Goal: Information Seeking & Learning: Learn about a topic

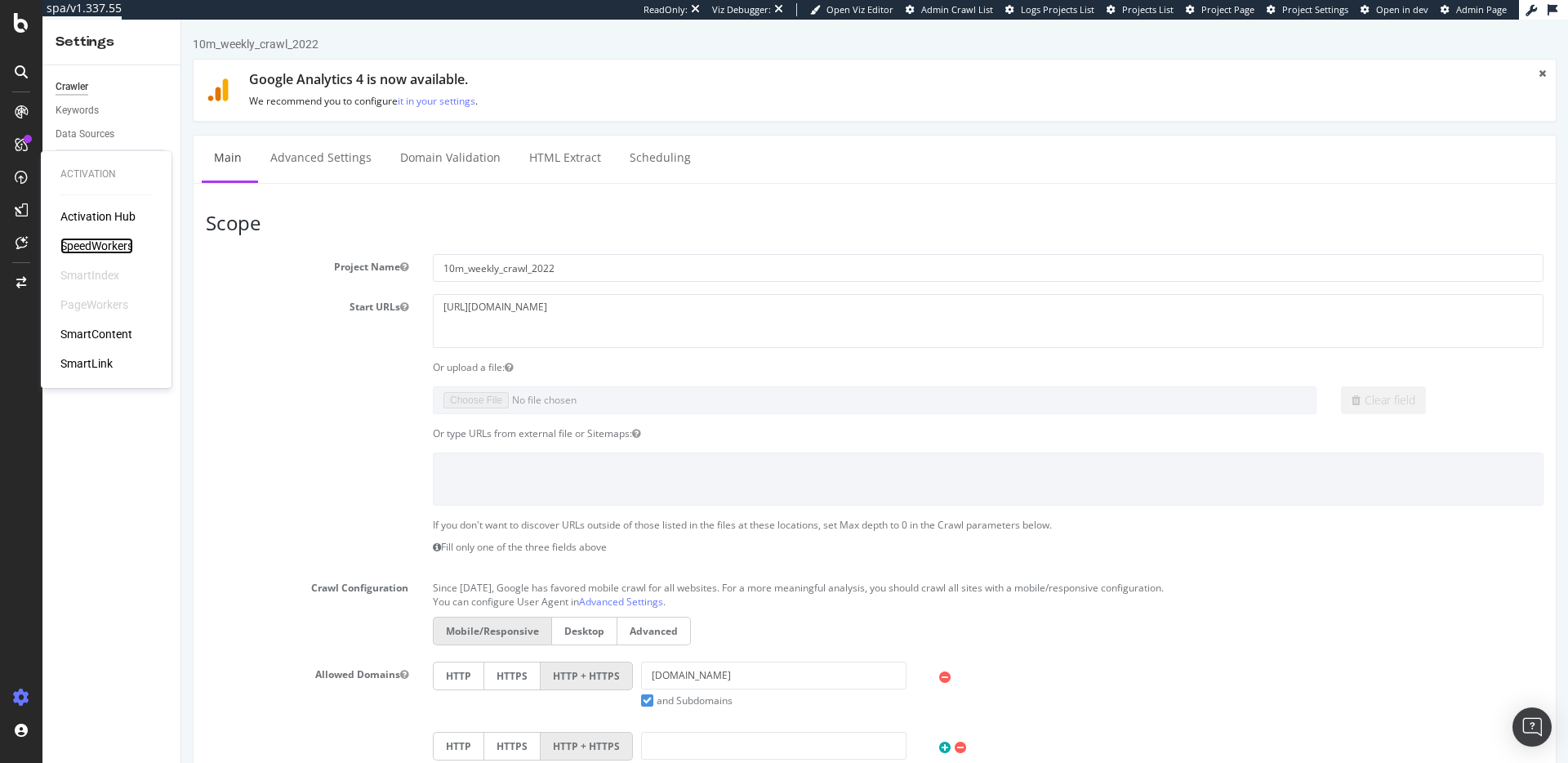
click at [85, 244] on div "SpeedWorkers" at bounding box center [97, 246] width 73 height 16
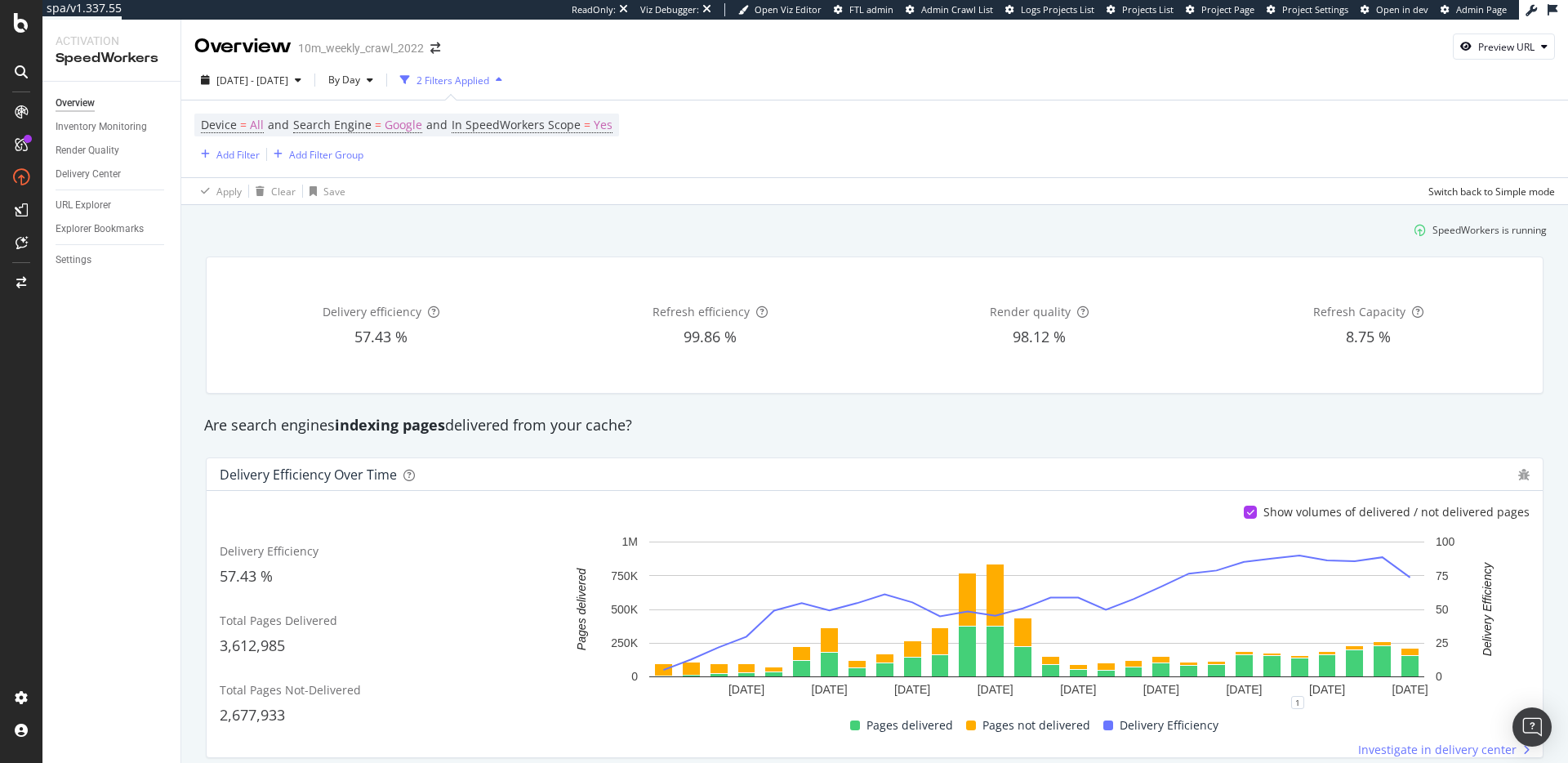
click at [404, 216] on div "SpeedWorkers is running" at bounding box center [875, 230] width 1357 height 27
click at [277, 79] on span "[DATE] - [DATE]" at bounding box center [252, 81] width 72 height 14
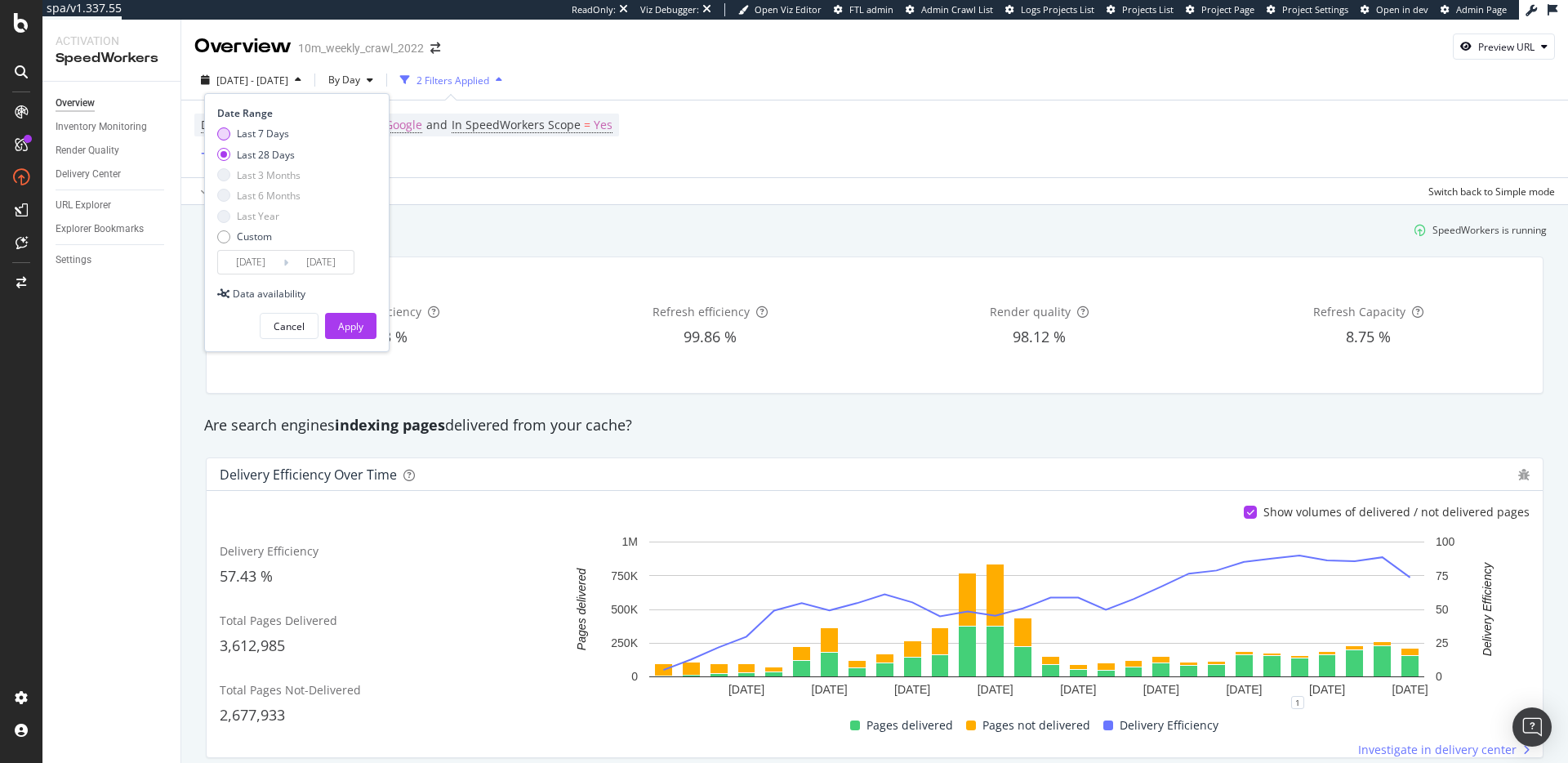
click at [274, 135] on div "Last 7 Days" at bounding box center [263, 133] width 52 height 14
type input "[DATE]"
click at [349, 330] on div "Apply" at bounding box center [351, 326] width 26 height 14
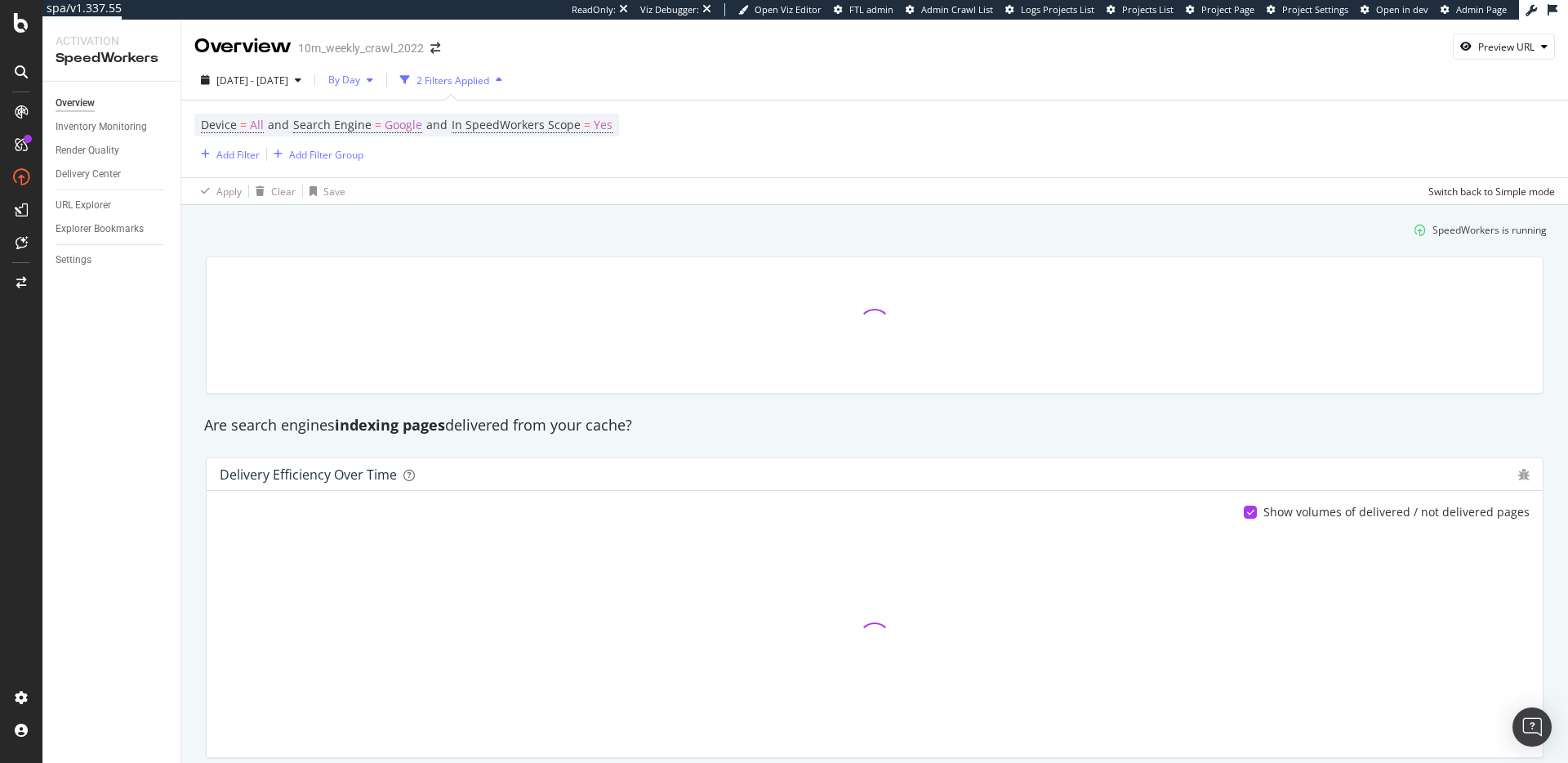
click at [360, 85] on span "By Day" at bounding box center [341, 80] width 38 height 14
click at [405, 117] on div "By Hour" at bounding box center [383, 112] width 69 height 24
click at [592, 241] on div "SpeedWorkers is running" at bounding box center [875, 230] width 1357 height 27
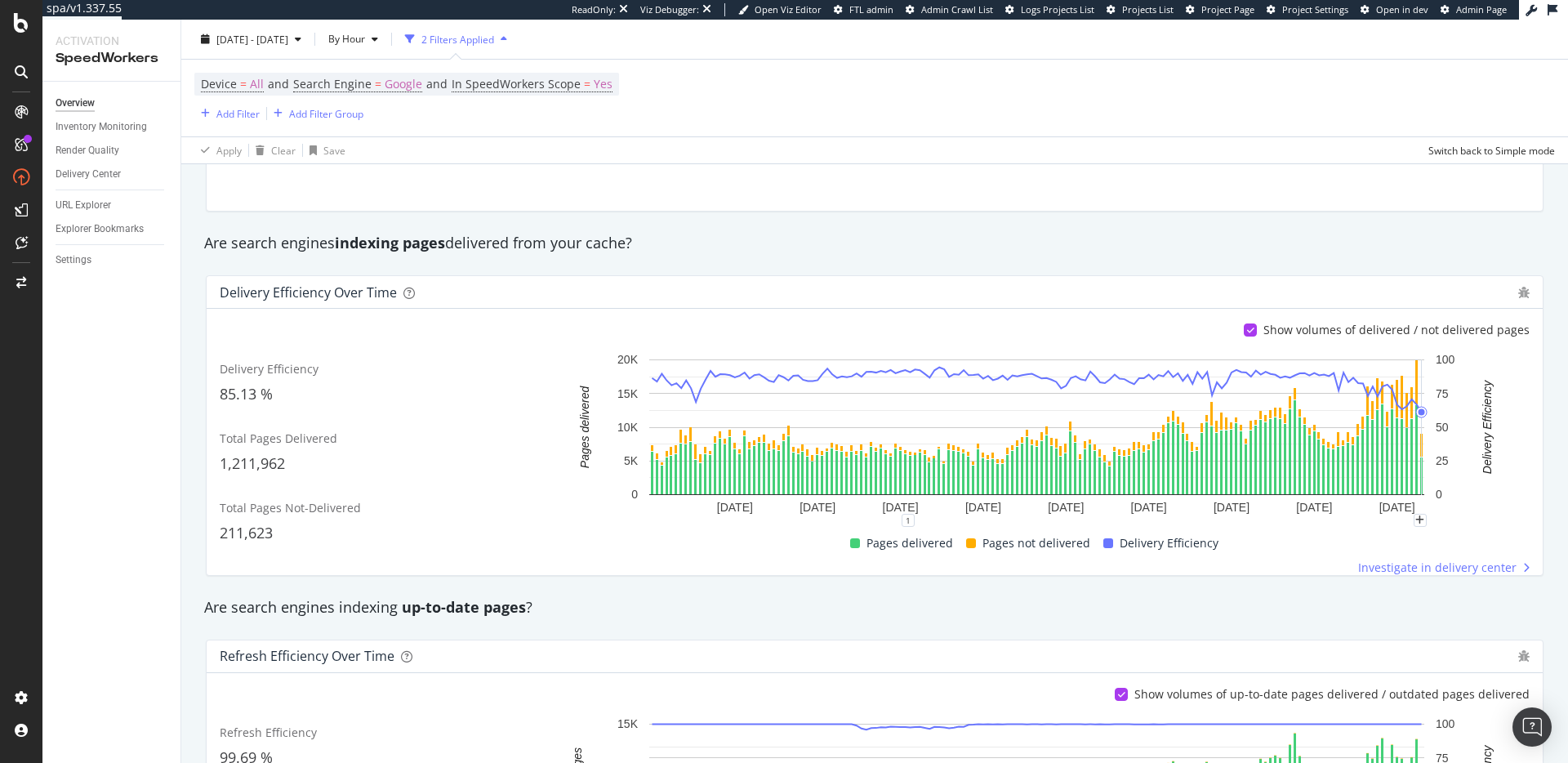
scroll to position [181, 0]
drag, startPoint x: 786, startPoint y: 632, endPoint x: 772, endPoint y: 626, distance: 15.2
click at [102, 177] on div "Delivery Center" at bounding box center [88, 175] width 65 height 17
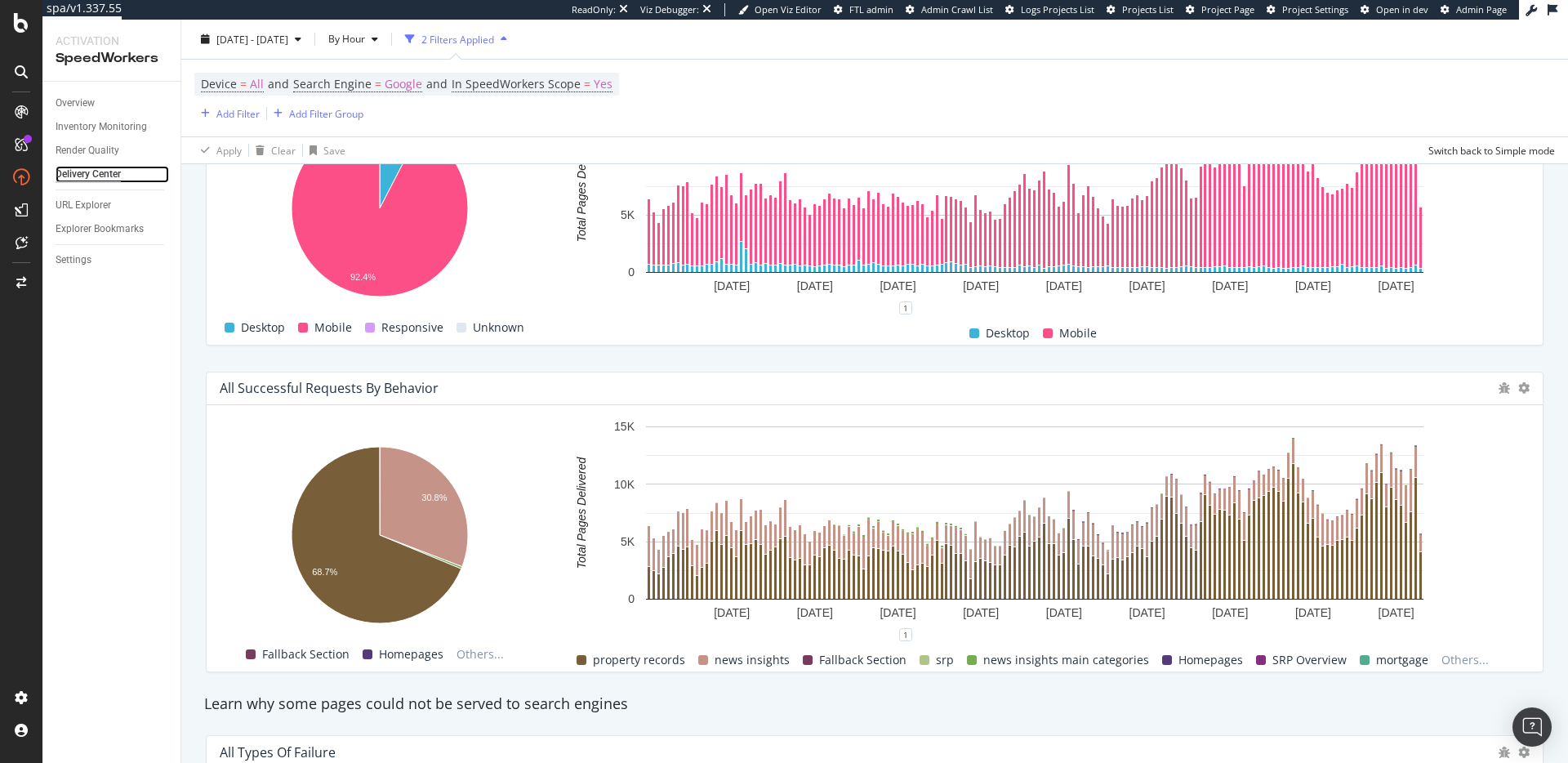
scroll to position [1421, 0]
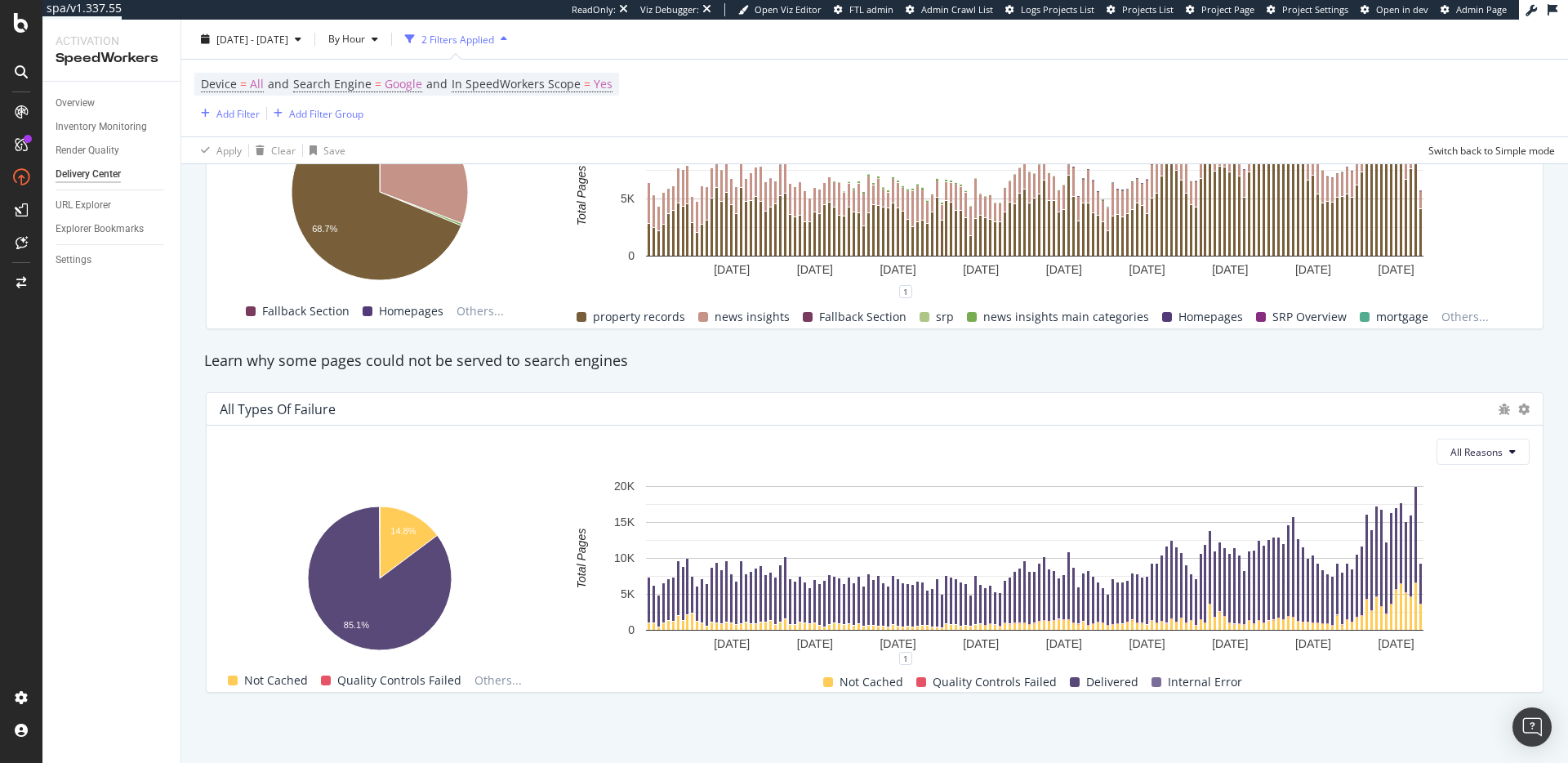
click at [767, 361] on div "Learn why some pages could not be served to search engines" at bounding box center [875, 361] width 1357 height 21
click at [568, 361] on div "Learn why some pages could not be served to search engines" at bounding box center [875, 361] width 1357 height 21
click at [648, 361] on div "Learn why some pages could not be served to search engines" at bounding box center [875, 361] width 1357 height 21
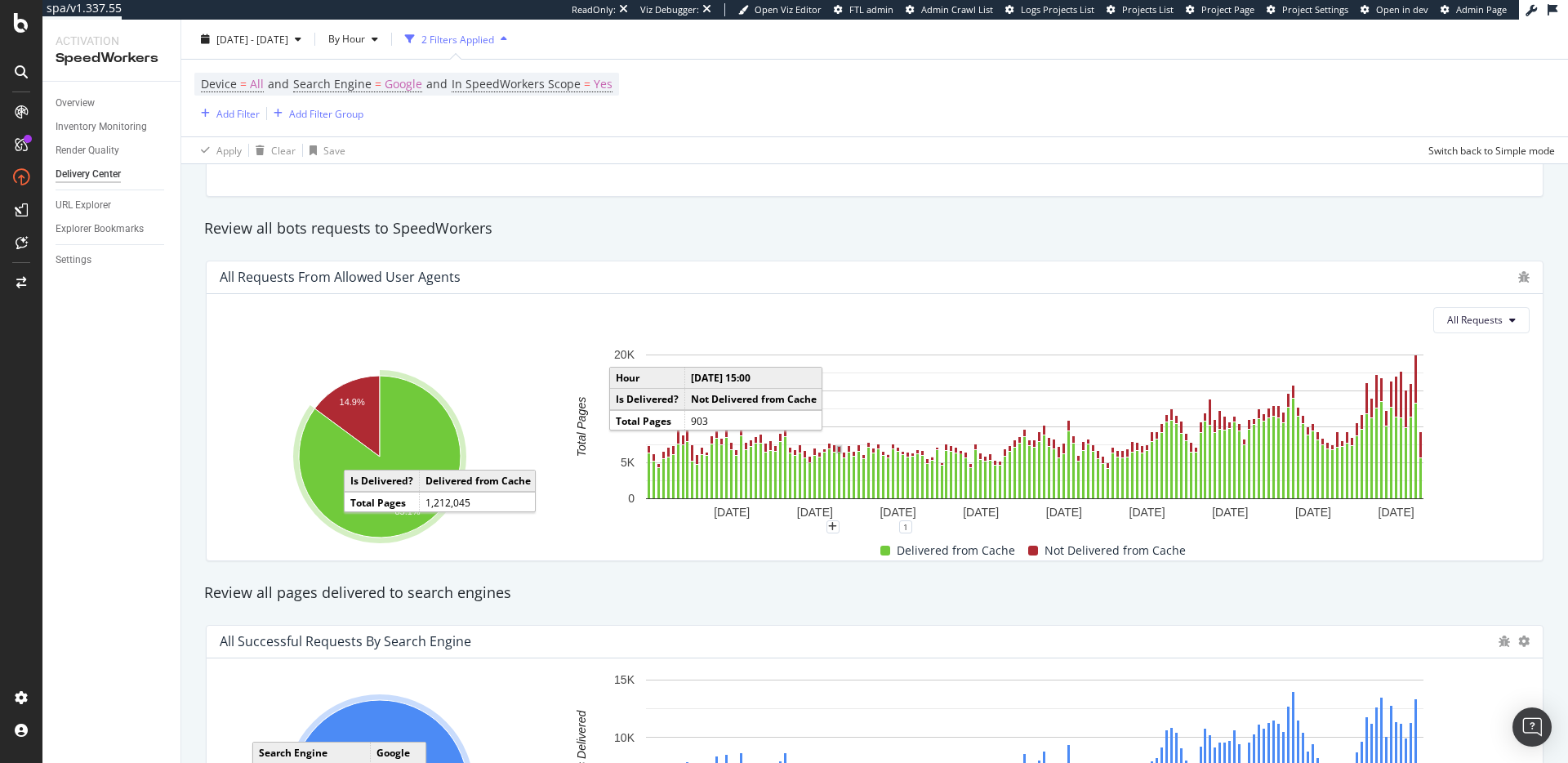
scroll to position [0, 0]
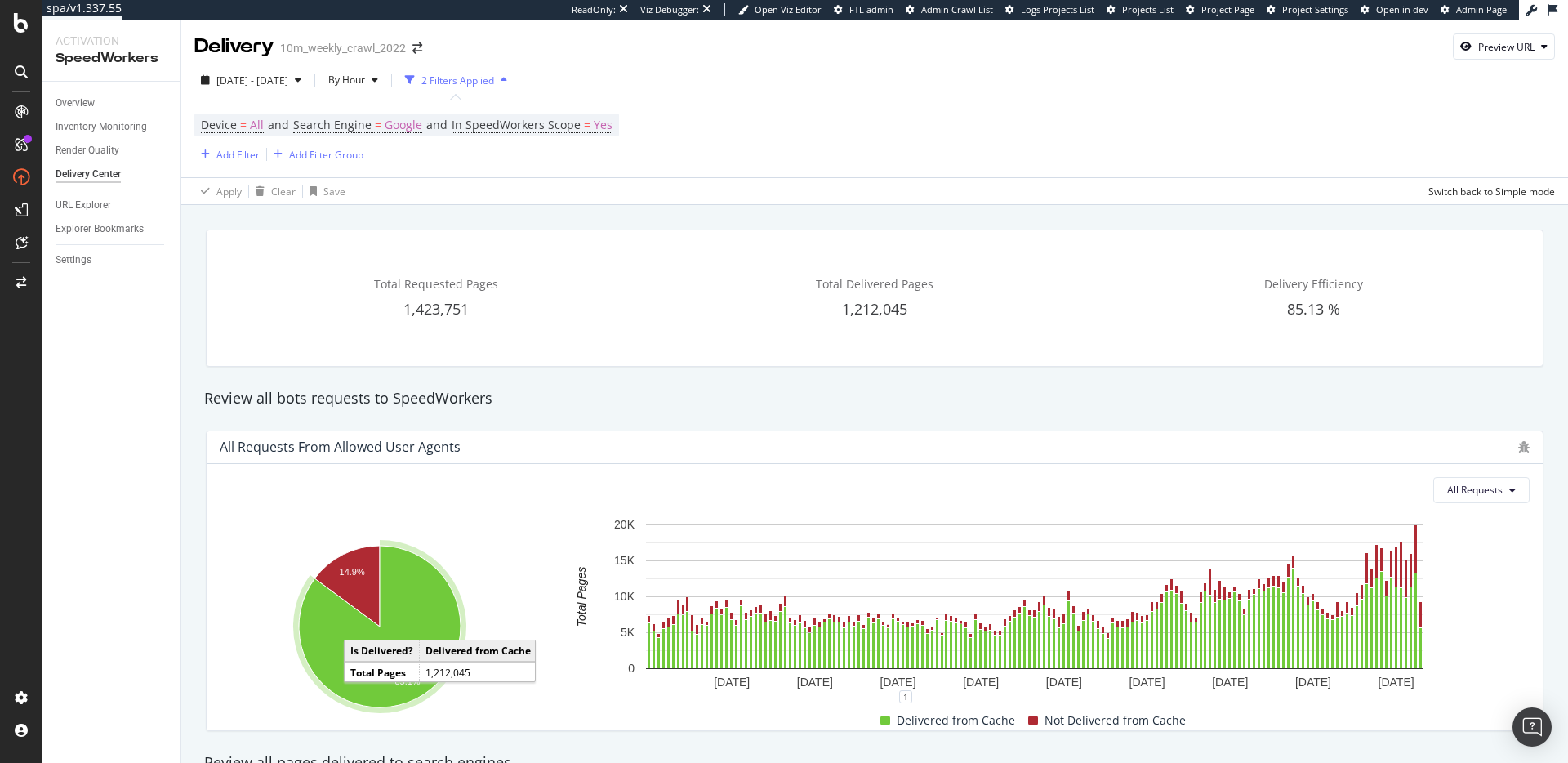
click at [630, 475] on div "All Requests Hold CMD (⌘) while clicking to filter the report. 14.9% 85.1% Is D…" at bounding box center [875, 597] width 1337 height 267
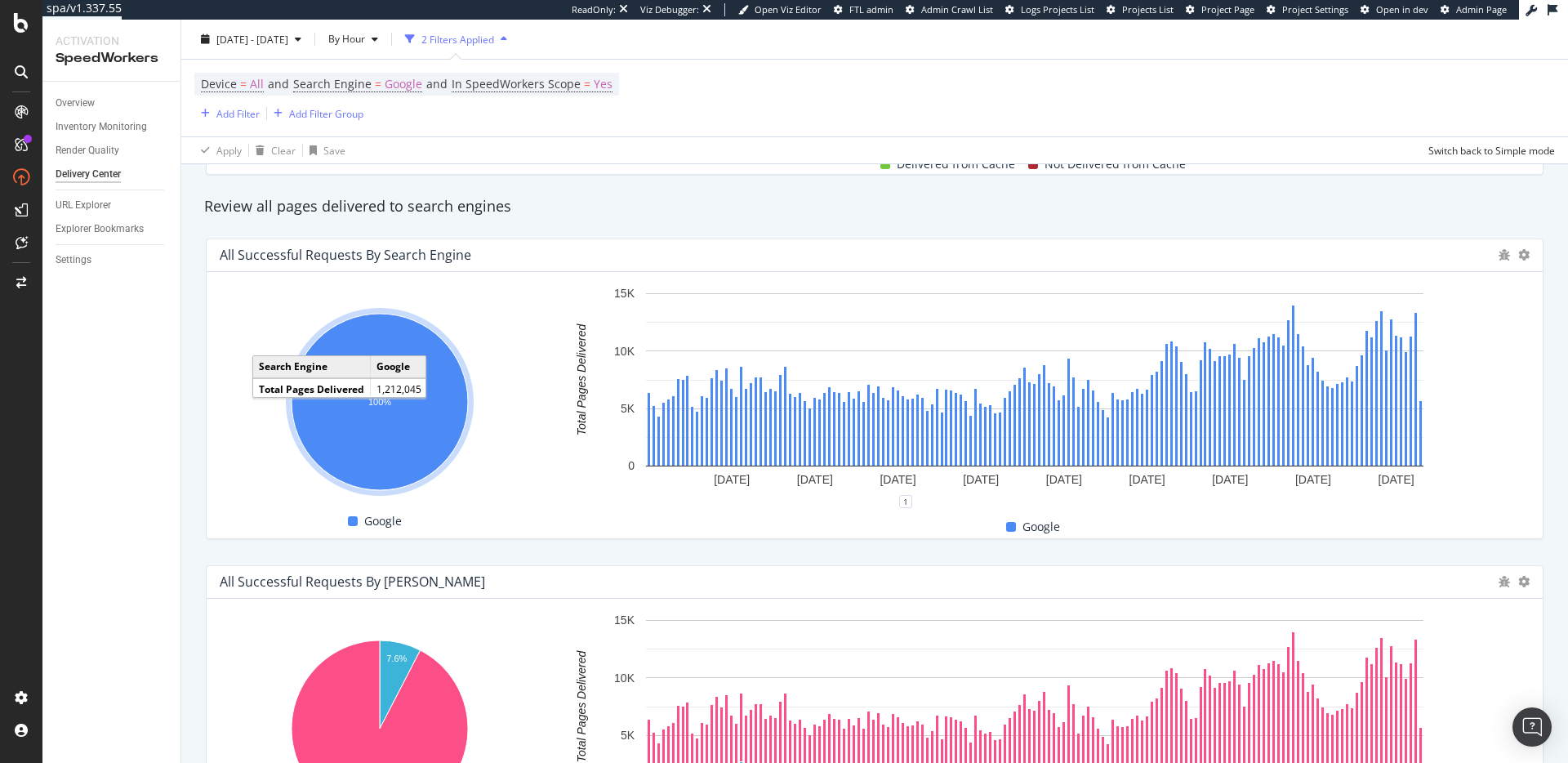
scroll to position [238, 0]
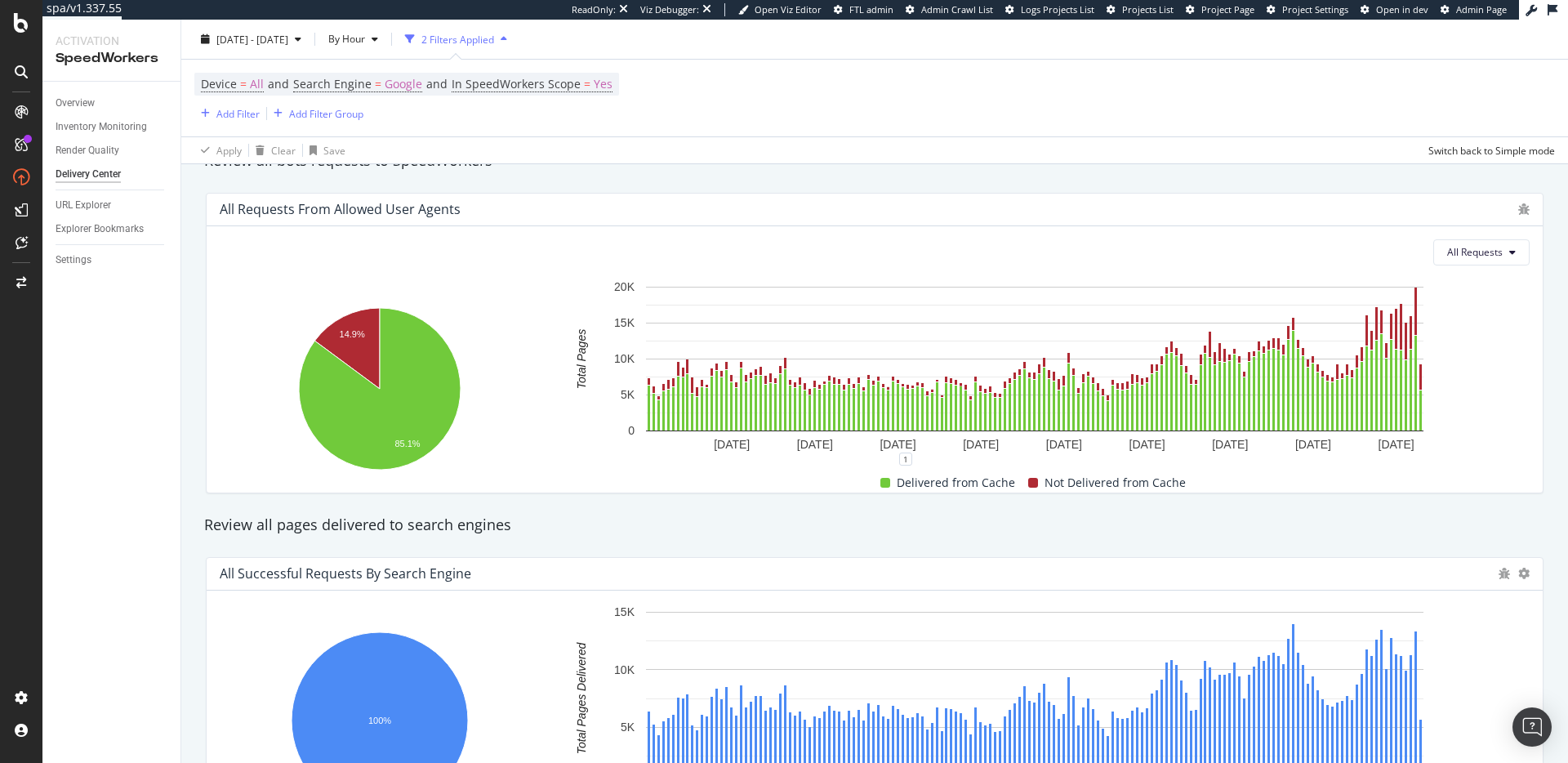
click at [581, 591] on div "Hold CMD (⌘) while clicking to filter the report. 100% Search Engine Total Page…" at bounding box center [875, 724] width 1337 height 267
click at [93, 101] on div "Overview" at bounding box center [75, 103] width 39 height 17
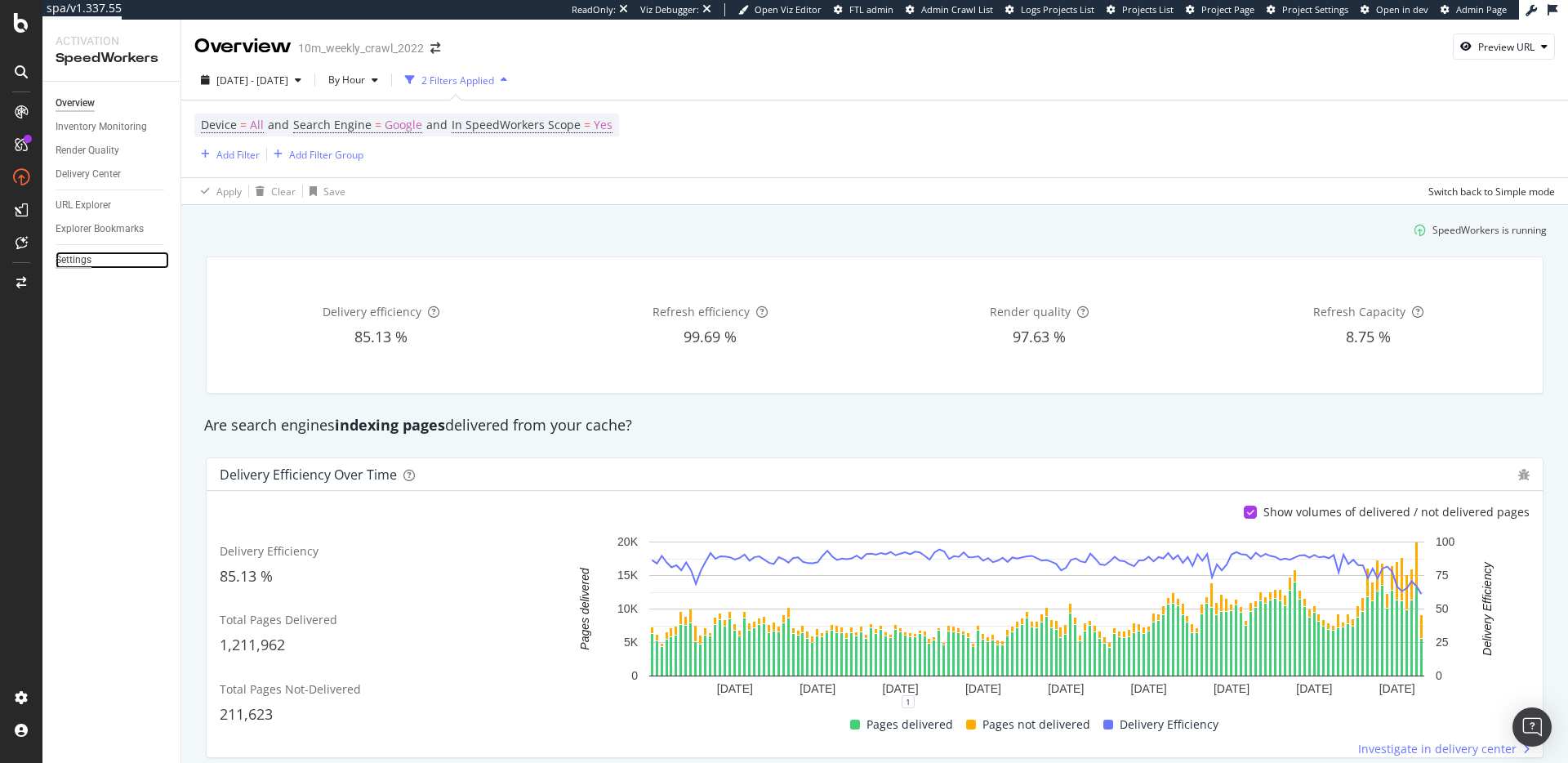
click at [64, 254] on div "Settings" at bounding box center [74, 260] width 36 height 17
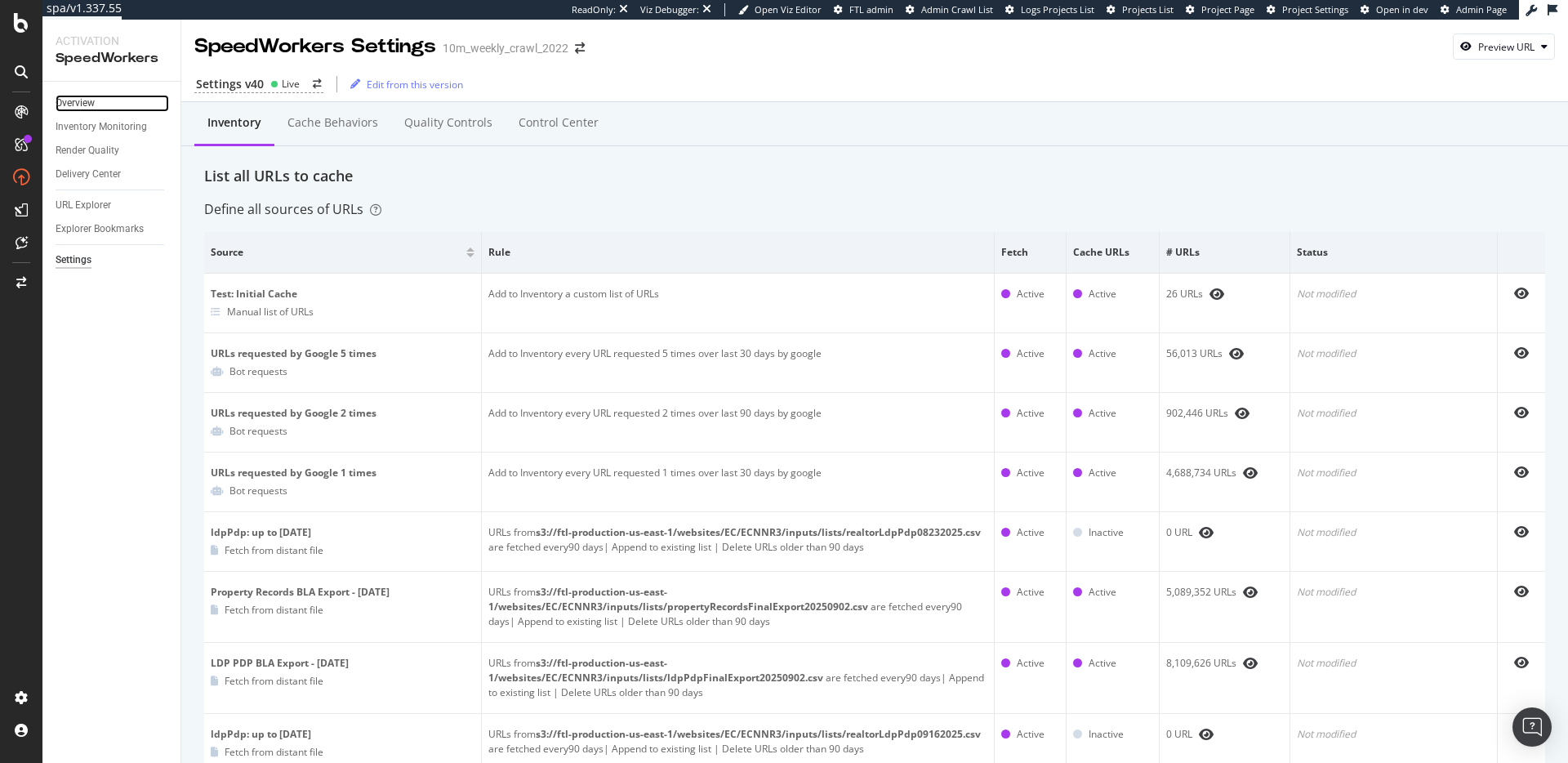
drag, startPoint x: 71, startPoint y: 95, endPoint x: 100, endPoint y: 94, distance: 29.0
click at [71, 95] on div "Overview" at bounding box center [75, 103] width 39 height 17
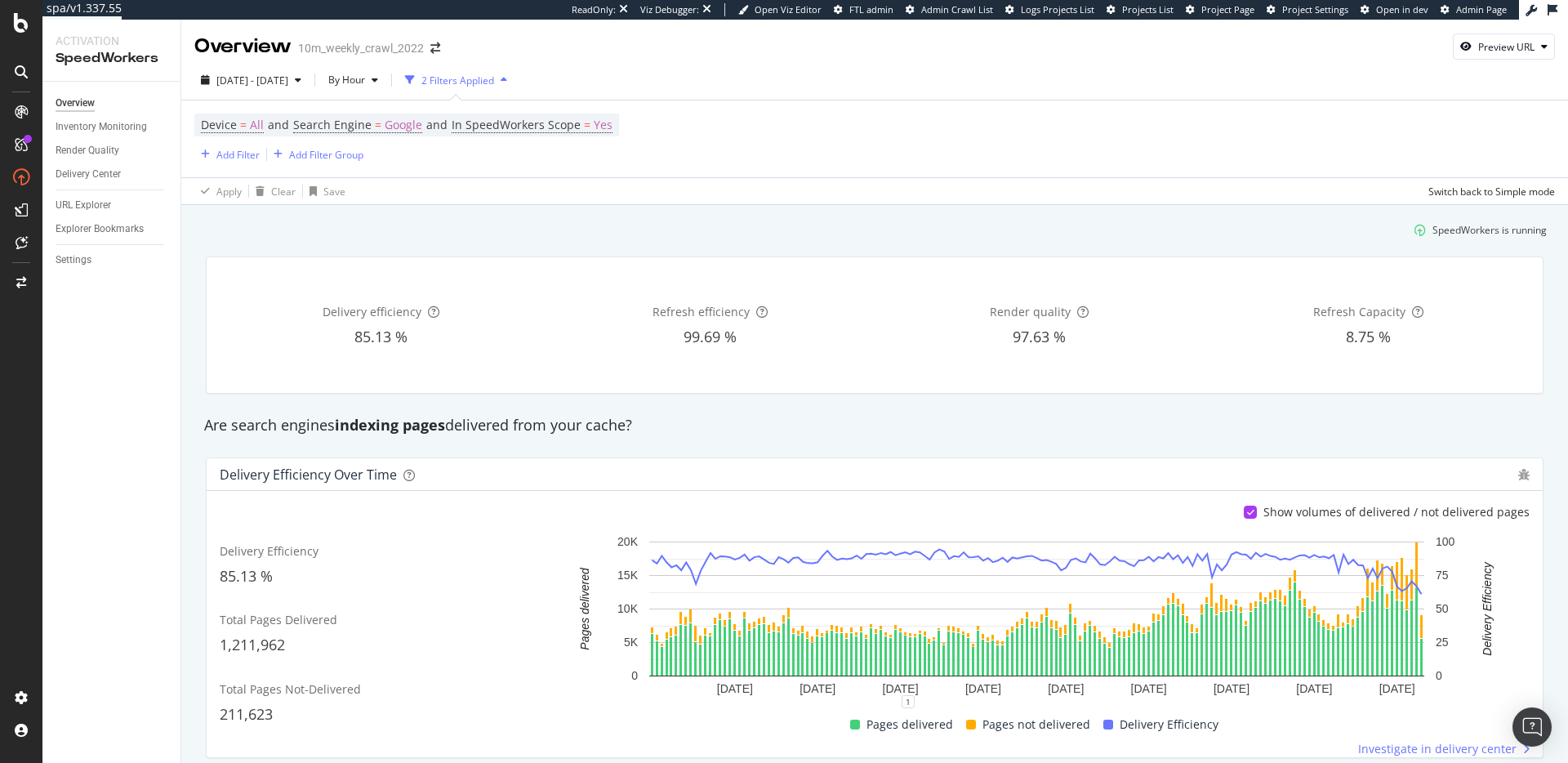
drag, startPoint x: 613, startPoint y: 437, endPoint x: 592, endPoint y: 439, distance: 21.1
click at [610, 438] on div "Are search engines indexing pages delivered from your cache?" at bounding box center [875, 426] width 1357 height 38
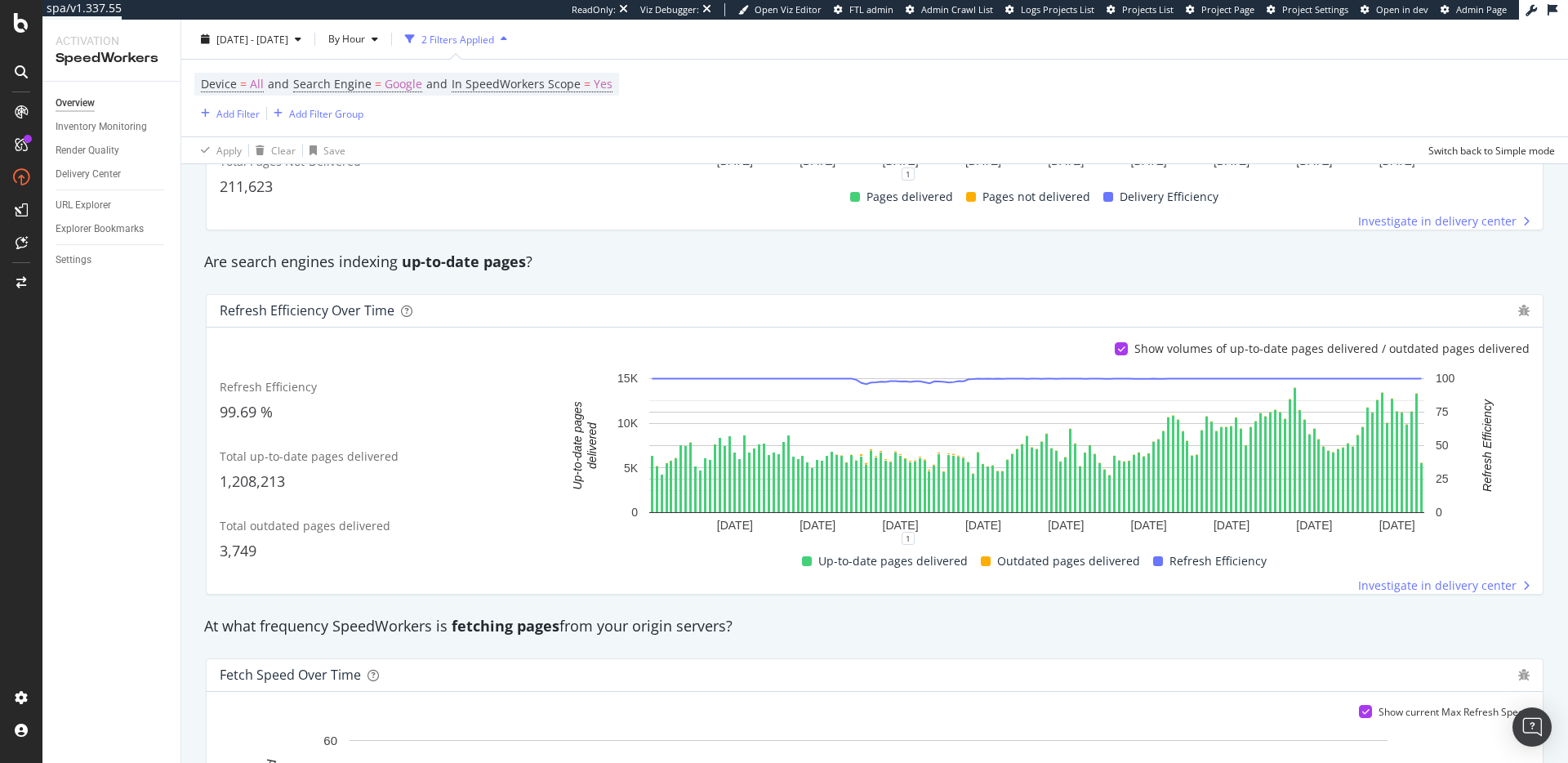
scroll to position [403, 0]
